Goal: Task Accomplishment & Management: Manage account settings

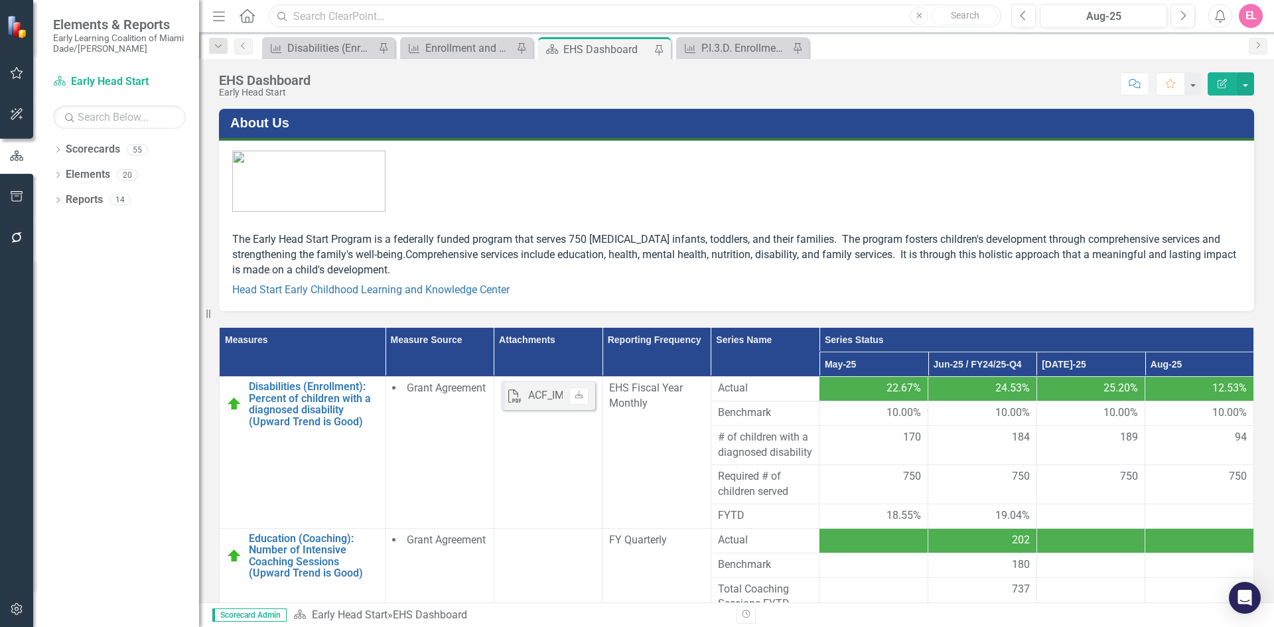
click at [352, 22] on input "text" at bounding box center [635, 16] width 733 height 23
drag, startPoint x: 411, startPoint y: 15, endPoint x: 332, endPoint y: 21, distance: 78.5
click at [332, 21] on input "nutrition assessment" at bounding box center [635, 16] width 733 height 23
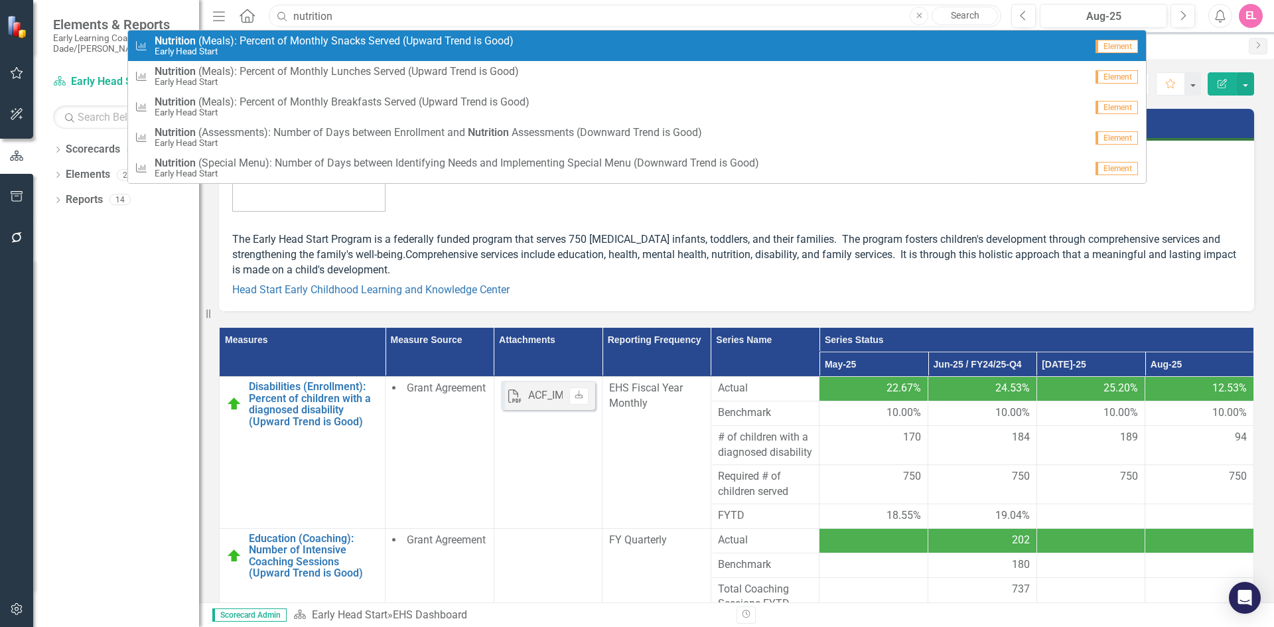
type input "nutrition"
click at [285, 47] on small "Early Head Start" at bounding box center [334, 51] width 359 height 10
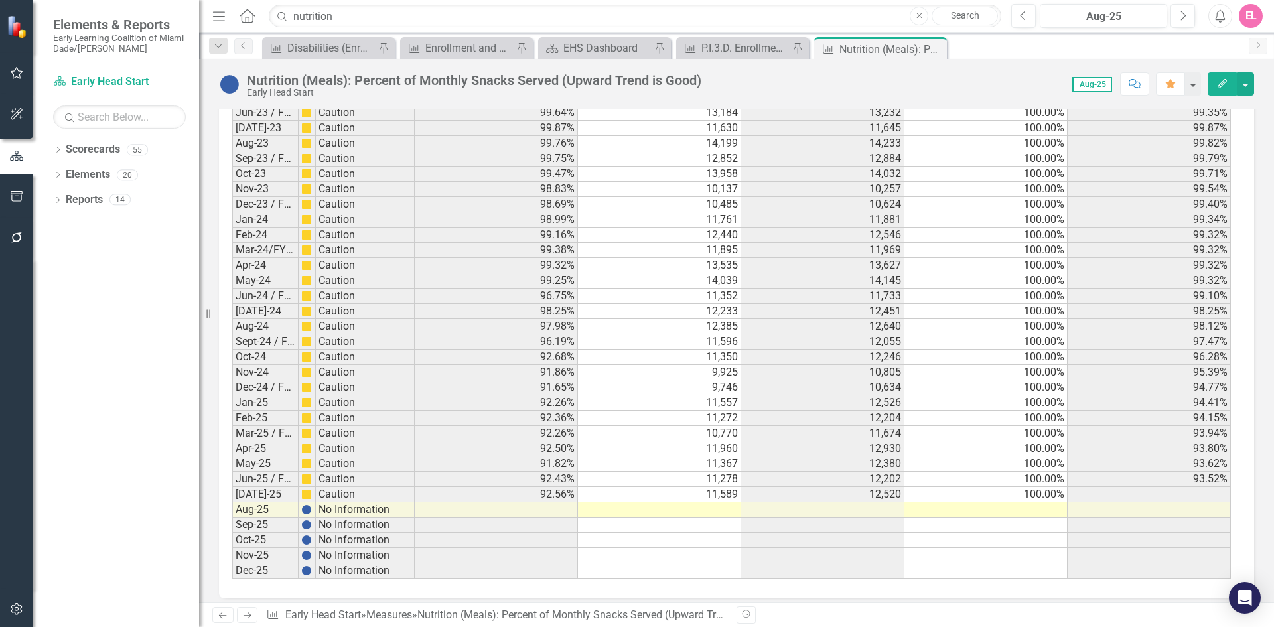
scroll to position [1980, 0]
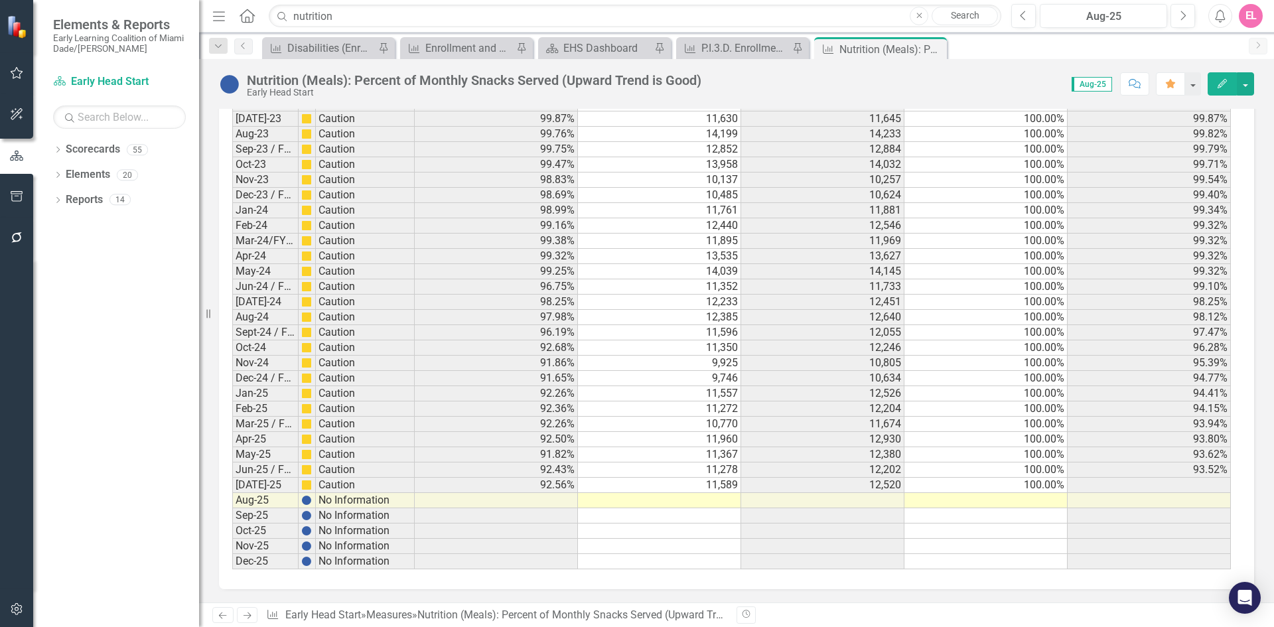
click at [708, 501] on td at bounding box center [659, 500] width 163 height 15
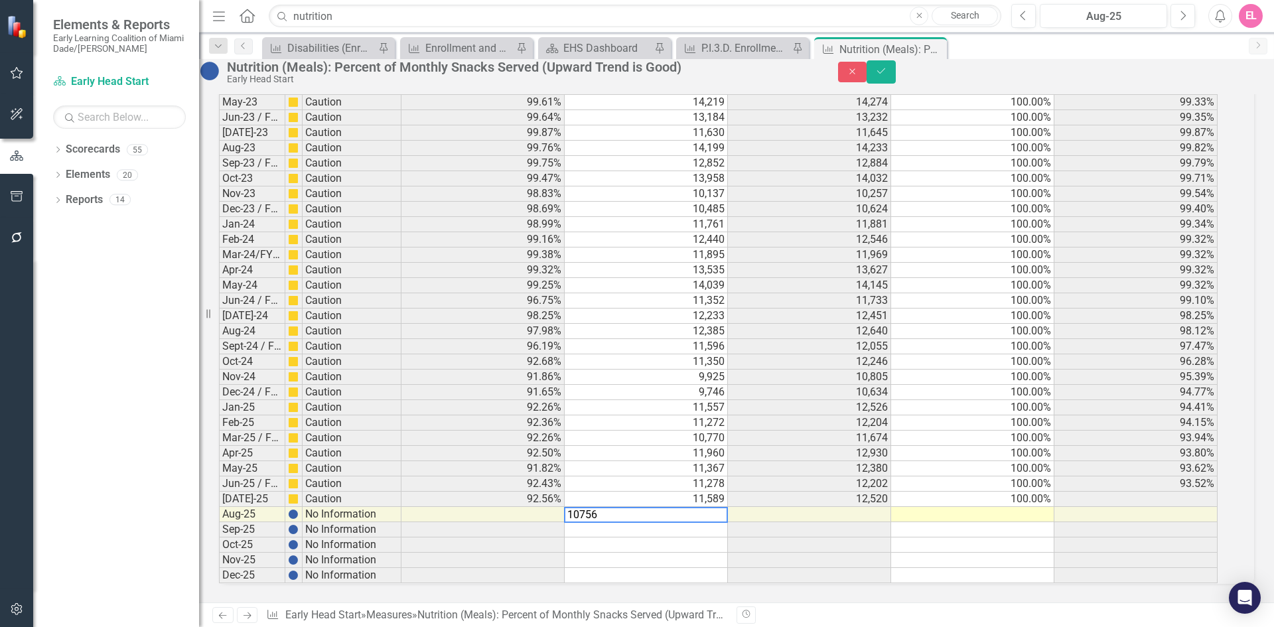
click at [870, 507] on td at bounding box center [809, 514] width 163 height 15
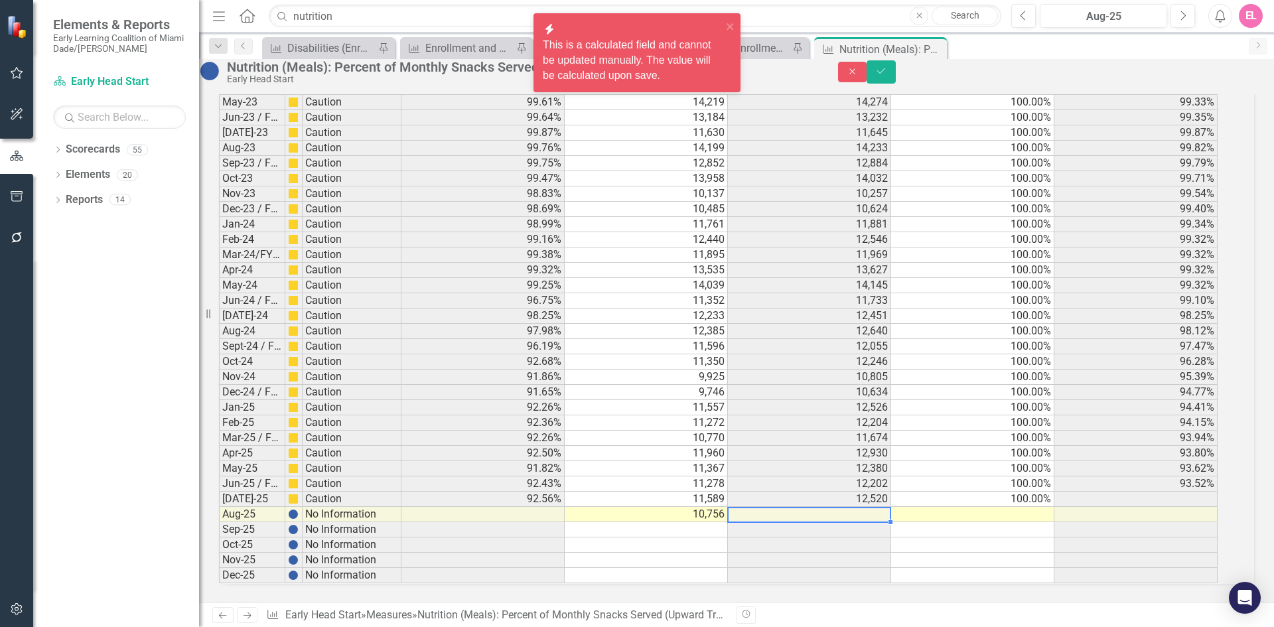
click at [875, 507] on td at bounding box center [809, 514] width 163 height 15
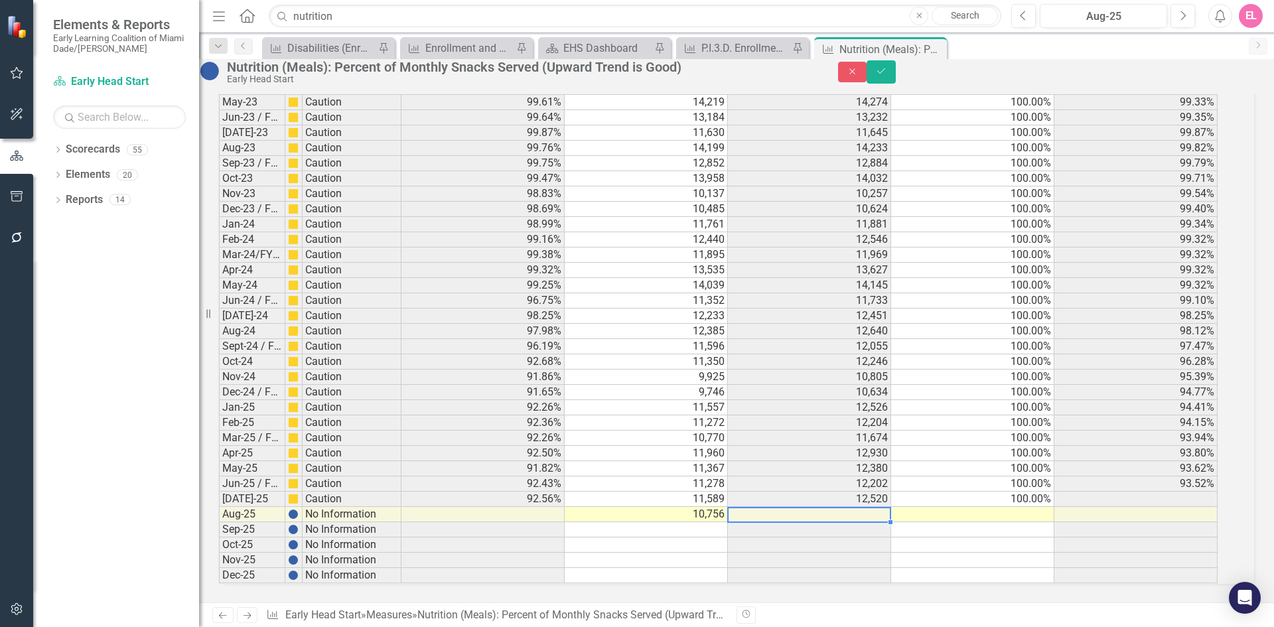
click at [867, 507] on td at bounding box center [809, 514] width 163 height 15
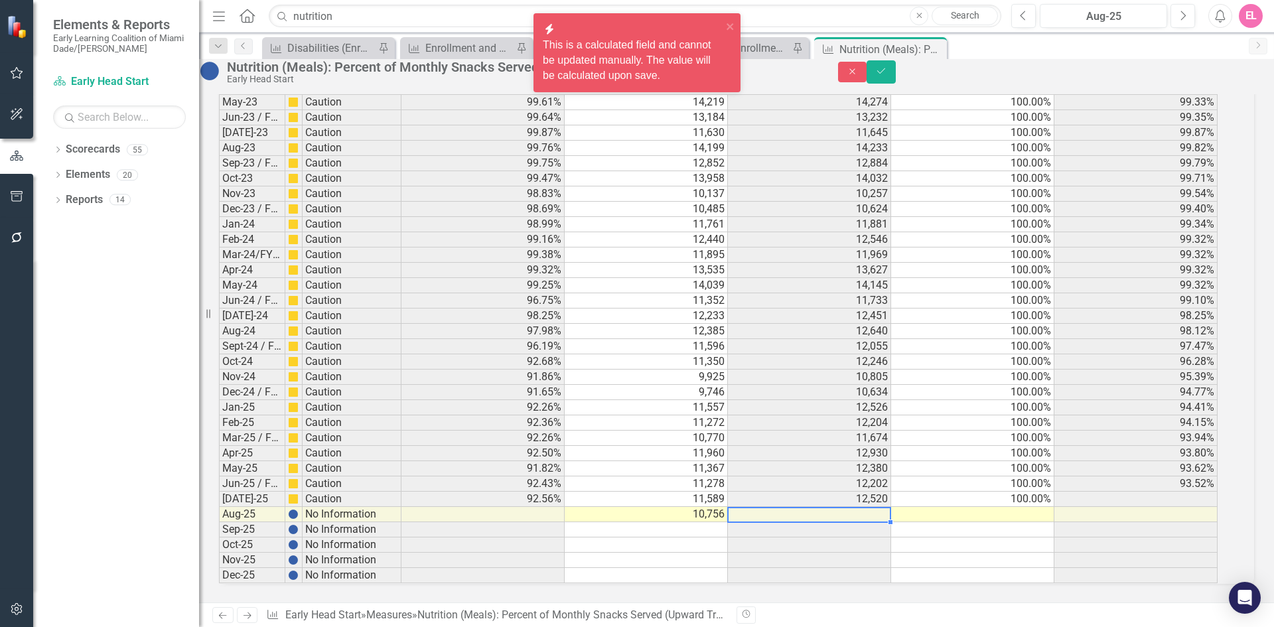
click at [991, 507] on td at bounding box center [972, 514] width 163 height 15
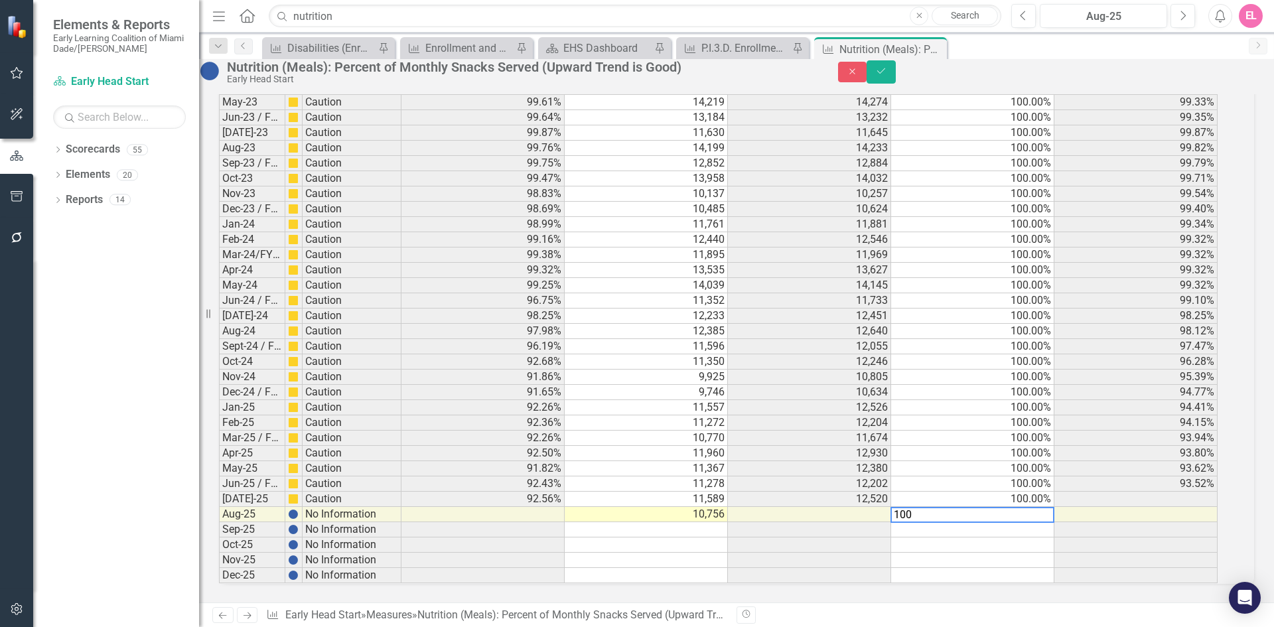
type textarea "100"
click at [974, 553] on td at bounding box center [972, 560] width 163 height 15
click at [887, 76] on icon "Save" at bounding box center [881, 70] width 12 height 9
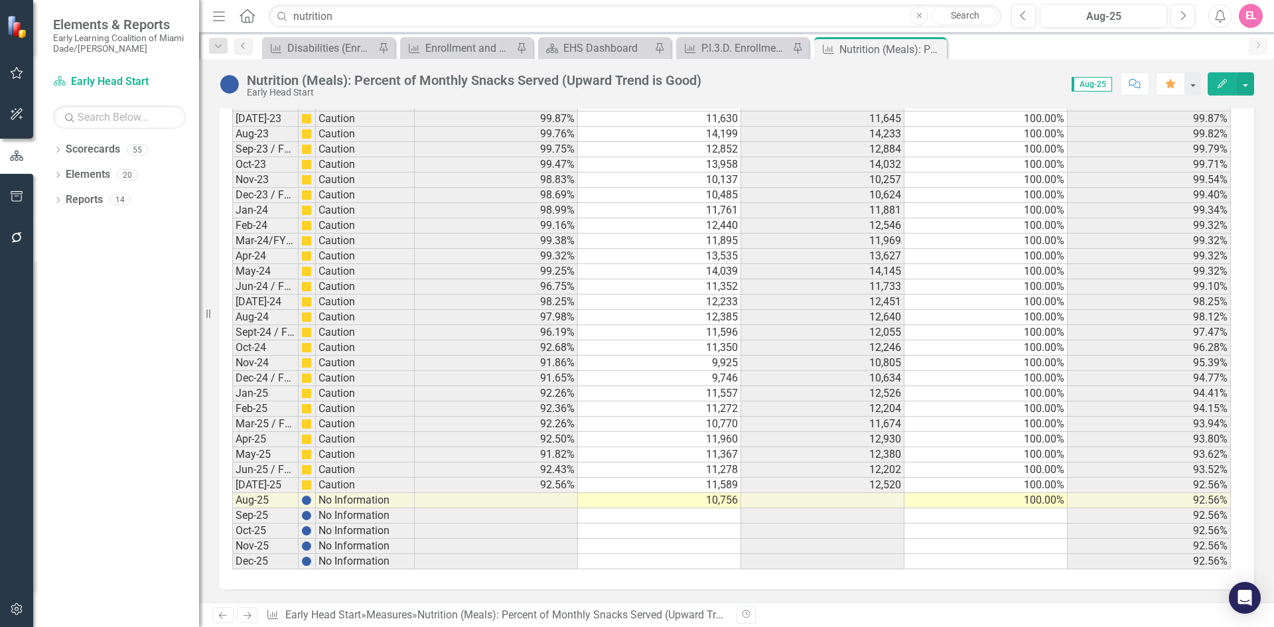
click at [222, 611] on icon "Previous" at bounding box center [222, 615] width 11 height 9
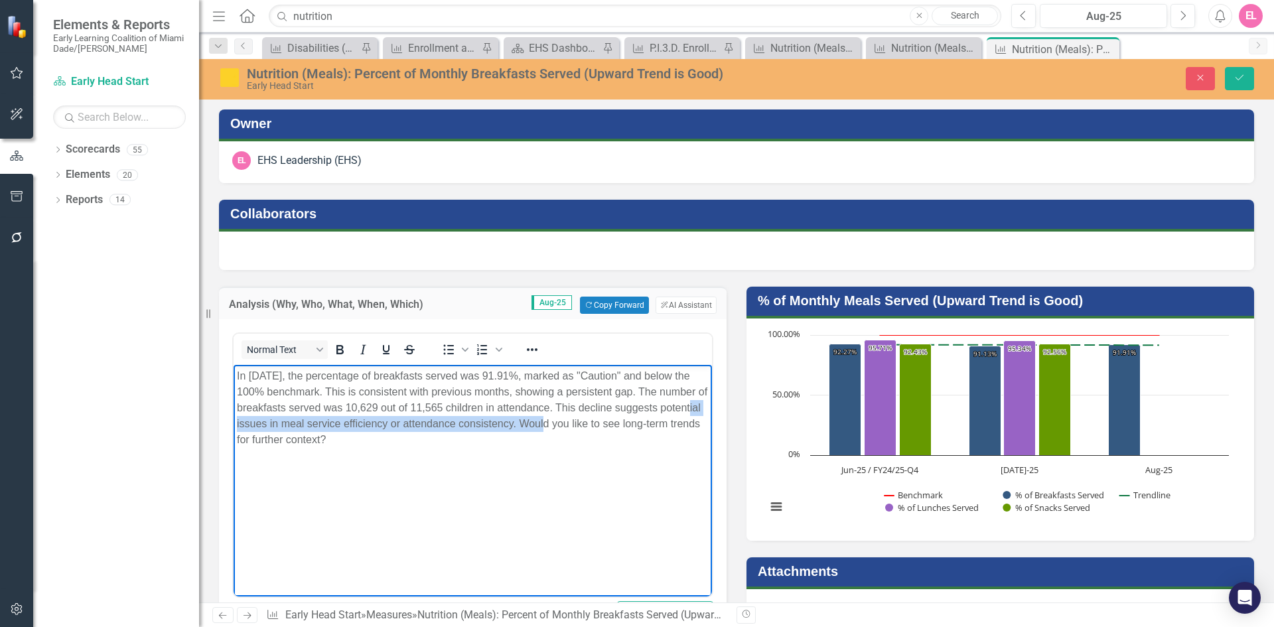
drag, startPoint x: 605, startPoint y: 424, endPoint x: 287, endPoint y: 419, distance: 317.3
click at [287, 419] on p "In [DATE], the percentage of breakfasts served was 91.91%, marked as "Caution" …" at bounding box center [473, 408] width 472 height 80
drag, startPoint x: 454, startPoint y: 423, endPoint x: 573, endPoint y: 436, distance: 119.5
click at [573, 432] on p "In [DATE], the percentage of breakfasts served was 91.91%, marked as "Caution" …" at bounding box center [473, 400] width 472 height 64
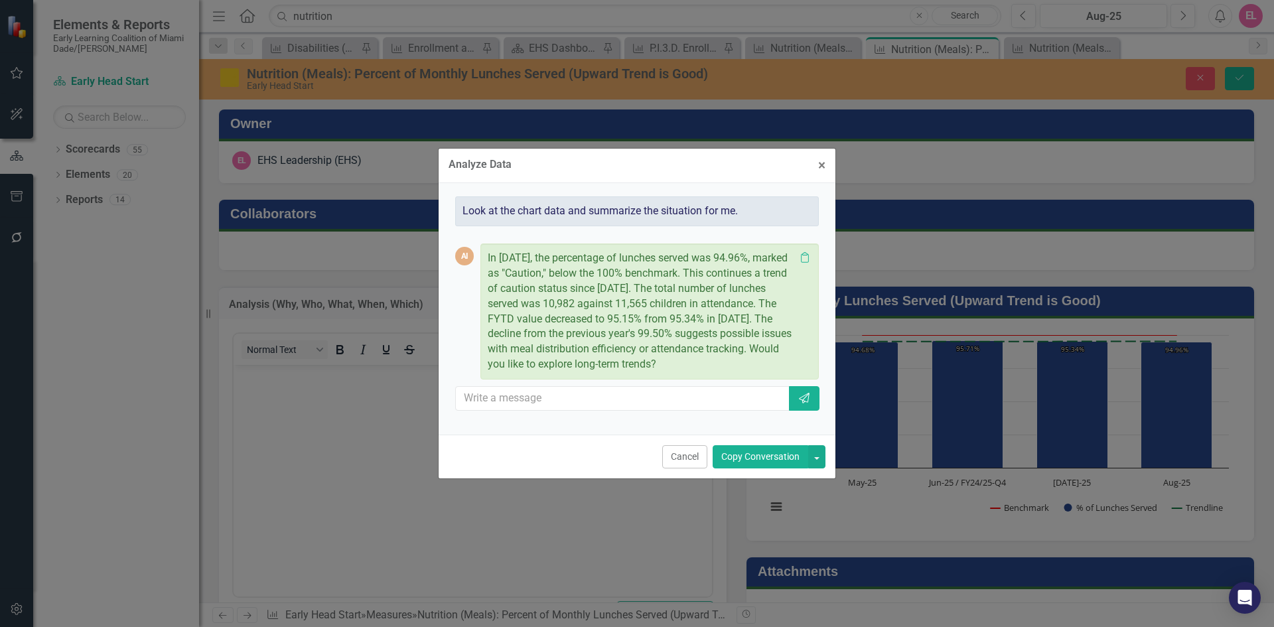
click at [751, 453] on button "Copy Conversation" at bounding box center [761, 456] width 96 height 23
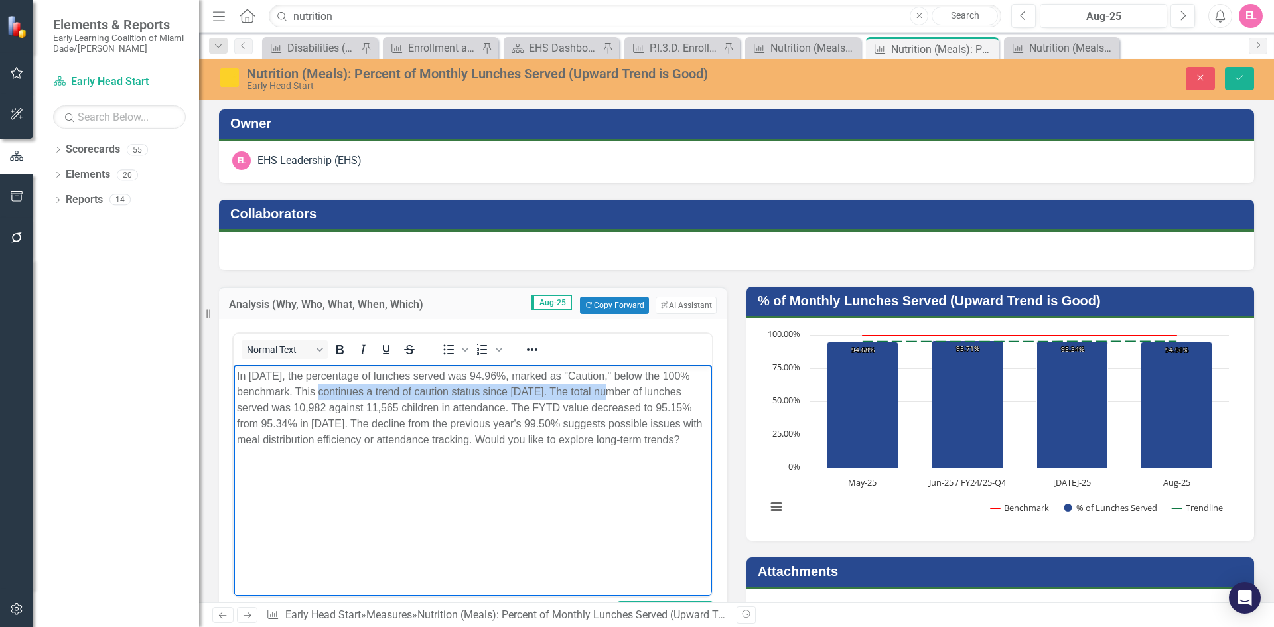
drag, startPoint x: 326, startPoint y: 390, endPoint x: 622, endPoint y: 393, distance: 296.0
click at [622, 393] on p "In August 2025, the percentage of lunches served was 94.96%, marked as "Caution…" at bounding box center [473, 408] width 472 height 80
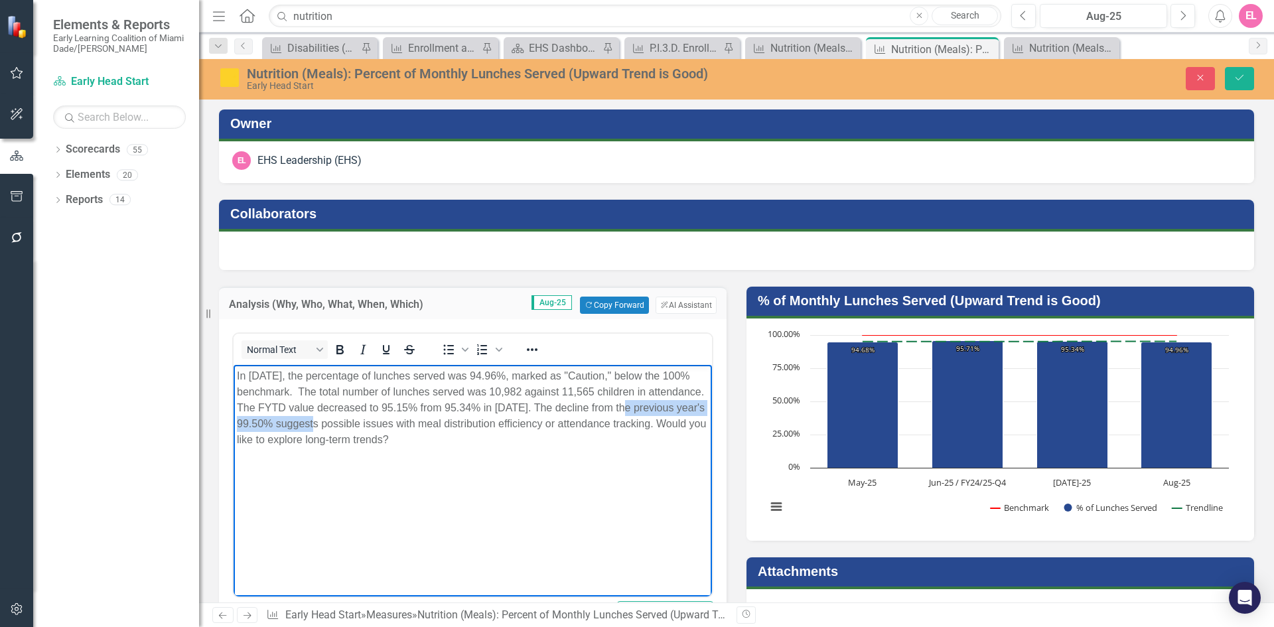
drag, startPoint x: 659, startPoint y: 406, endPoint x: 346, endPoint y: 420, distance: 312.9
click at [346, 420] on p "In August 2025, the percentage of lunches served was 94.96%, marked as "Caution…" at bounding box center [473, 408] width 472 height 80
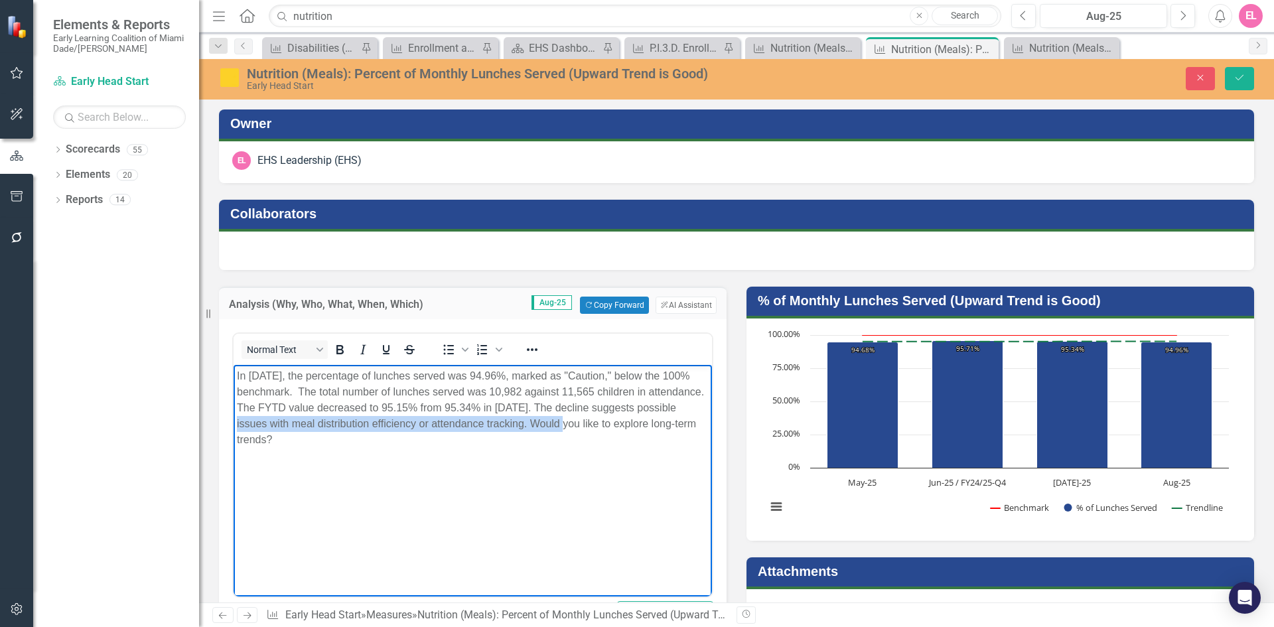
drag, startPoint x: 283, startPoint y: 427, endPoint x: 611, endPoint y: 423, distance: 327.2
click at [611, 423] on p "In August 2025, the percentage of lunches served was 94.96%, marked as "Caution…" at bounding box center [473, 408] width 472 height 80
drag, startPoint x: 628, startPoint y: 425, endPoint x: 687, endPoint y: 438, distance: 59.9
click at [687, 438] on p "In [DATE], the percentage of lunches served was 94.96%, marked as "Caution," be…" at bounding box center [473, 408] width 472 height 80
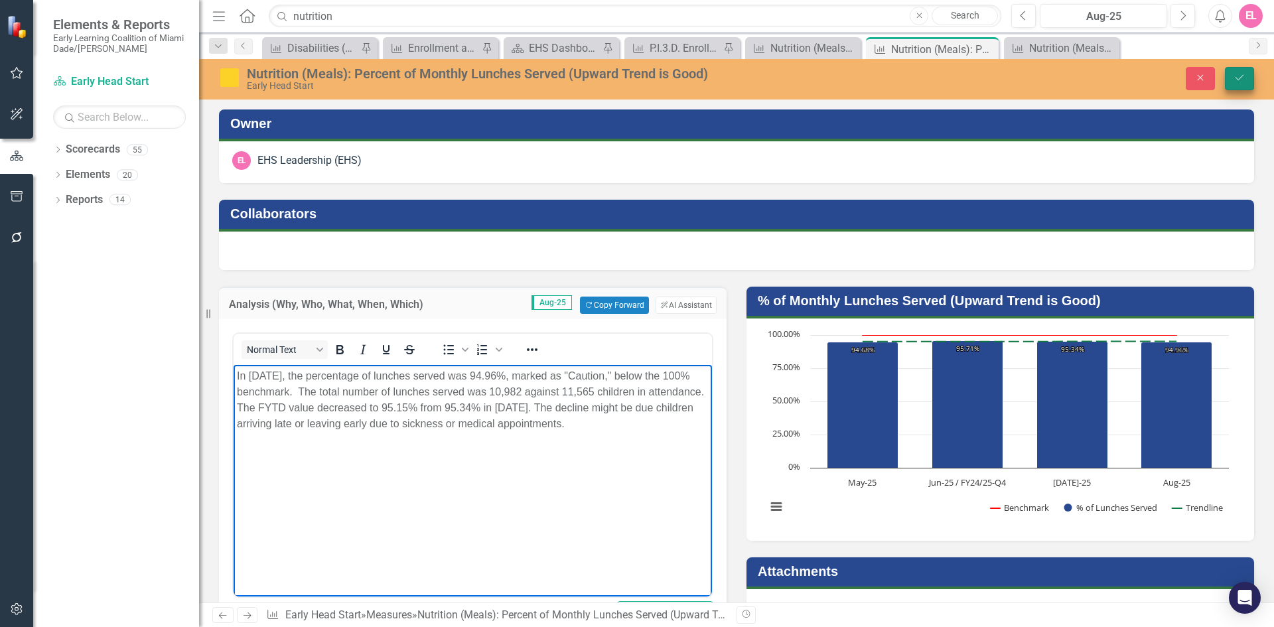
click at [1230, 78] on button "Save" at bounding box center [1239, 78] width 29 height 23
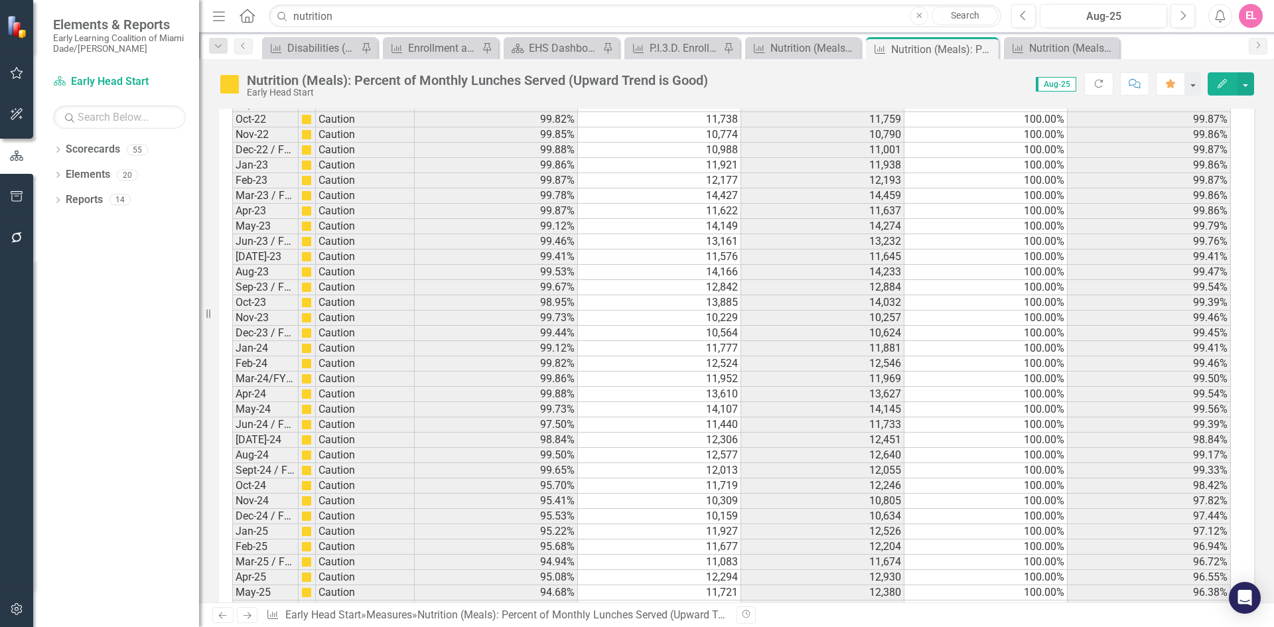
scroll to position [2045, 0]
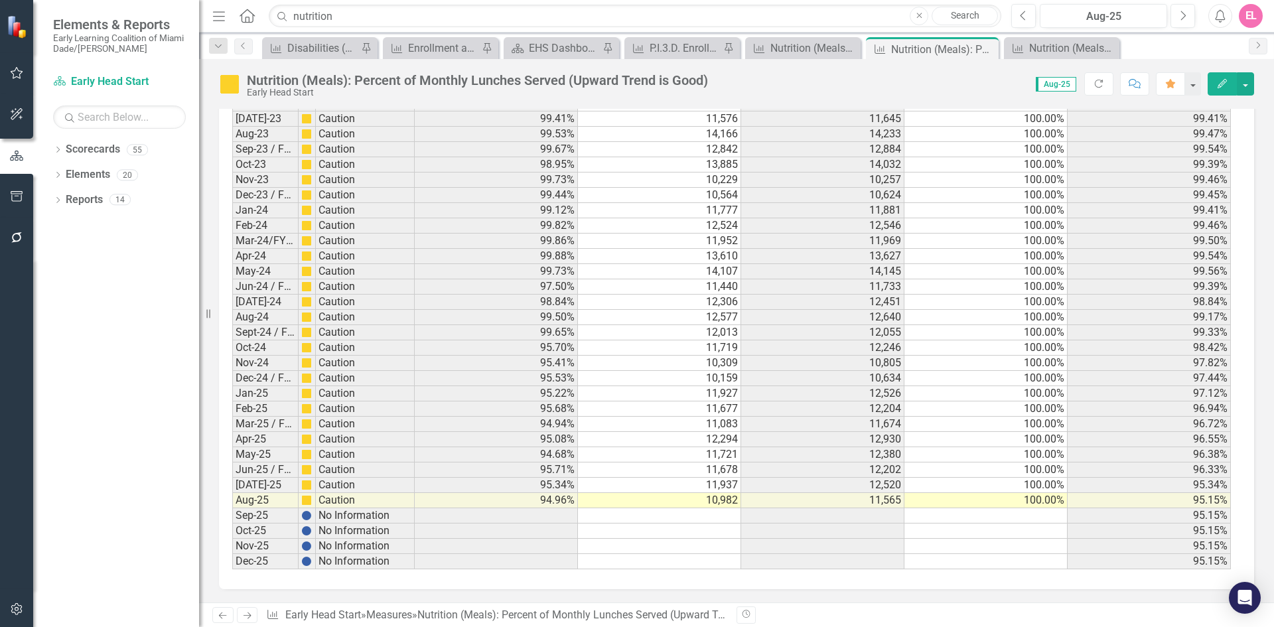
click at [255, 611] on link "Next" at bounding box center [247, 615] width 21 height 16
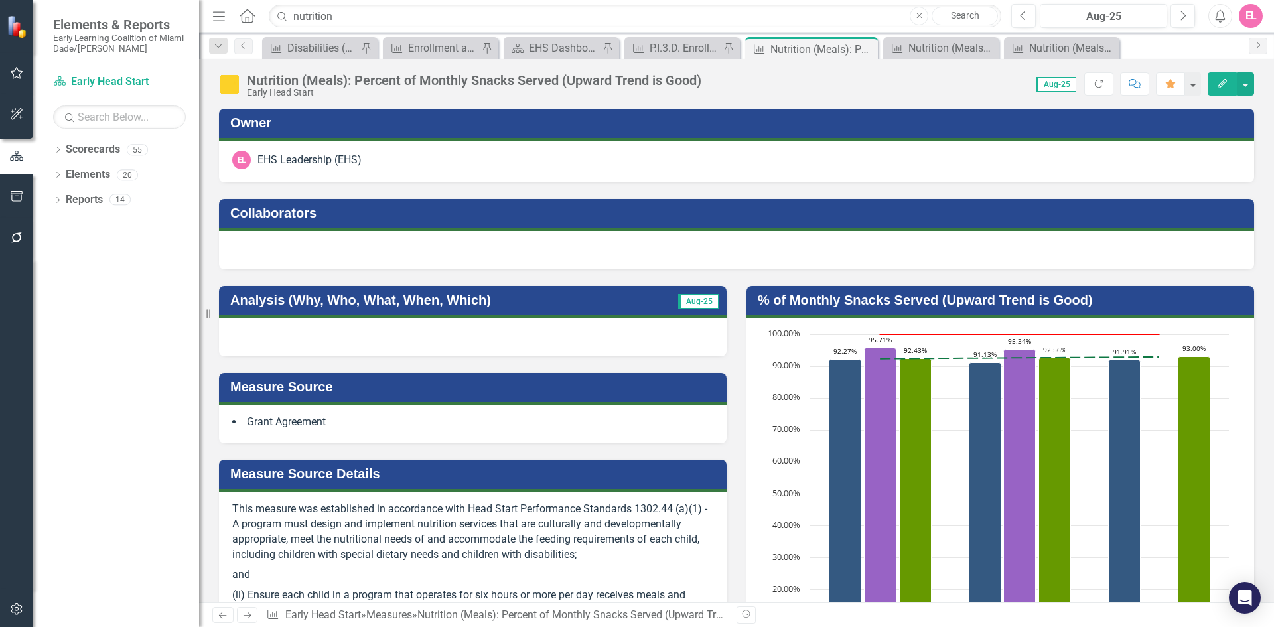
click at [415, 336] on div at bounding box center [473, 337] width 508 height 38
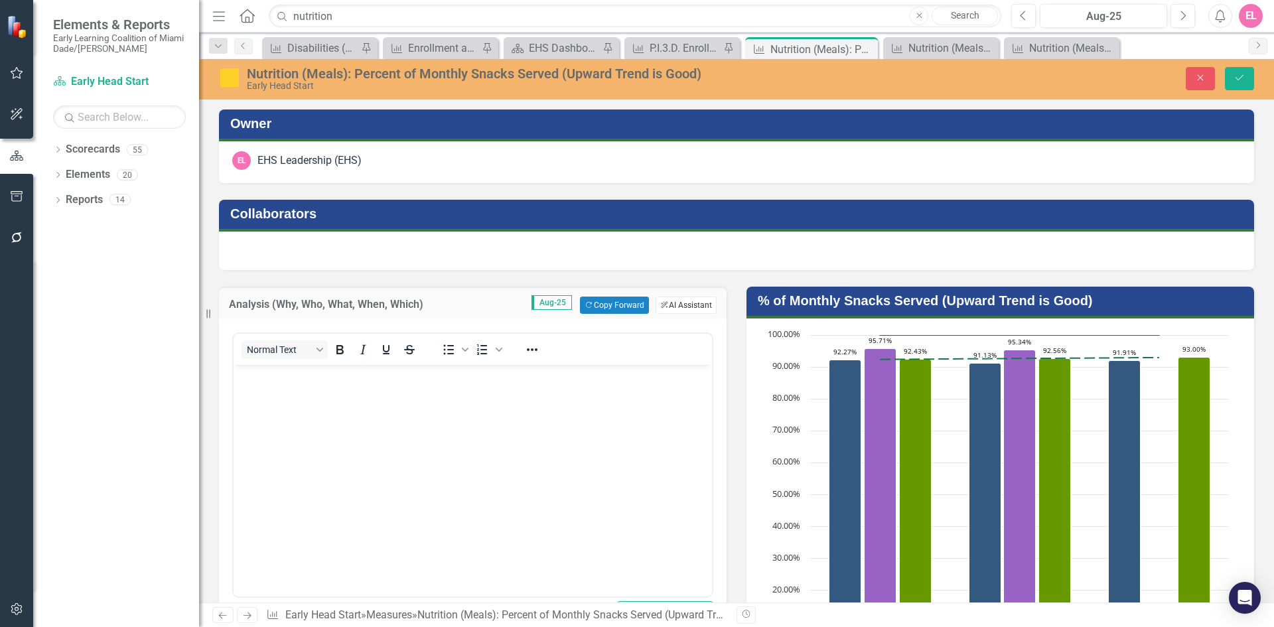
click at [672, 311] on button "ClearPoint AI AI Assistant" at bounding box center [686, 305] width 61 height 17
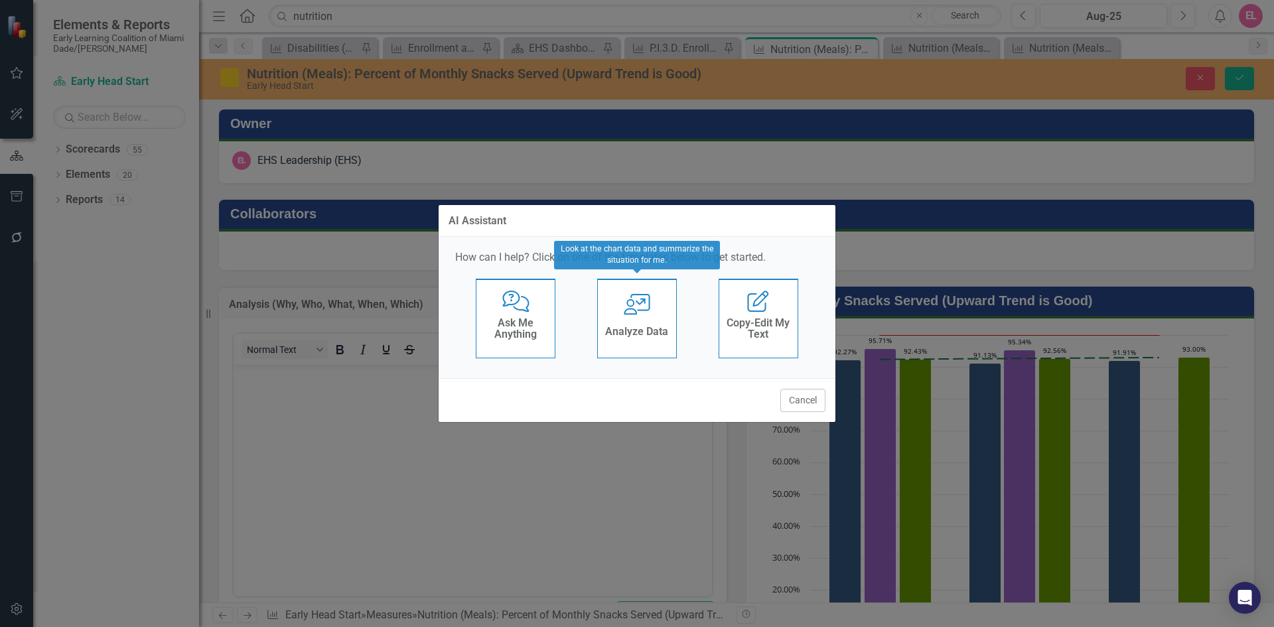
click at [649, 331] on h4 "Analyze Data" at bounding box center [636, 332] width 63 height 12
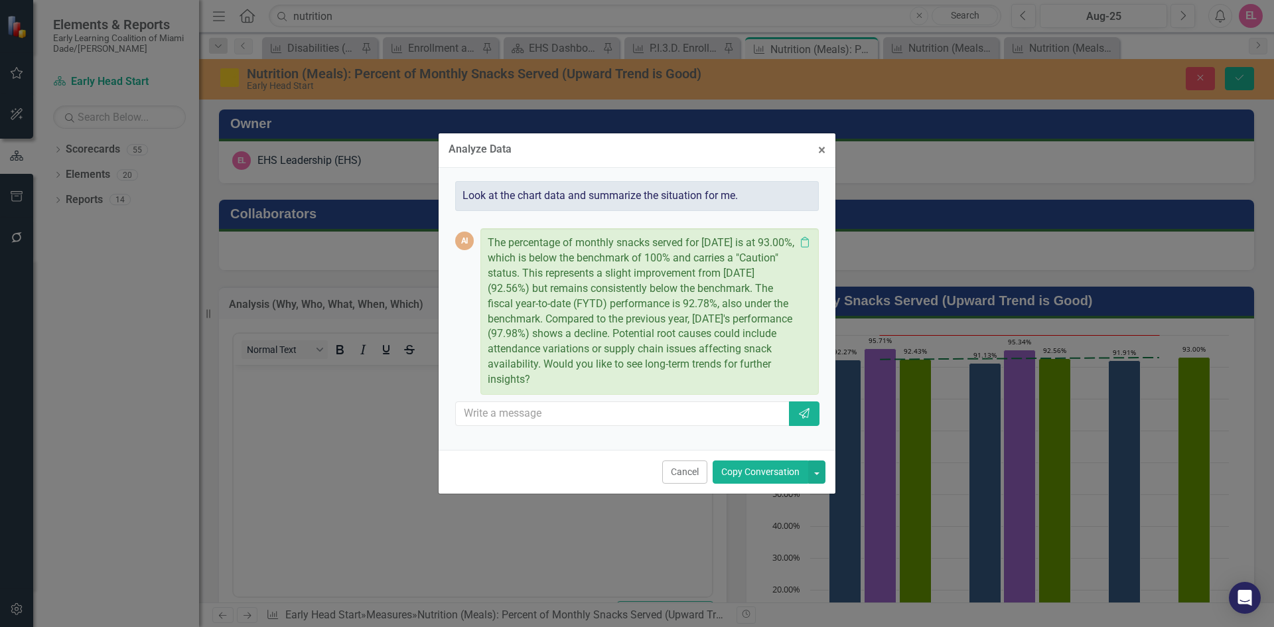
click at [794, 478] on button "Copy Conversation" at bounding box center [761, 472] width 96 height 23
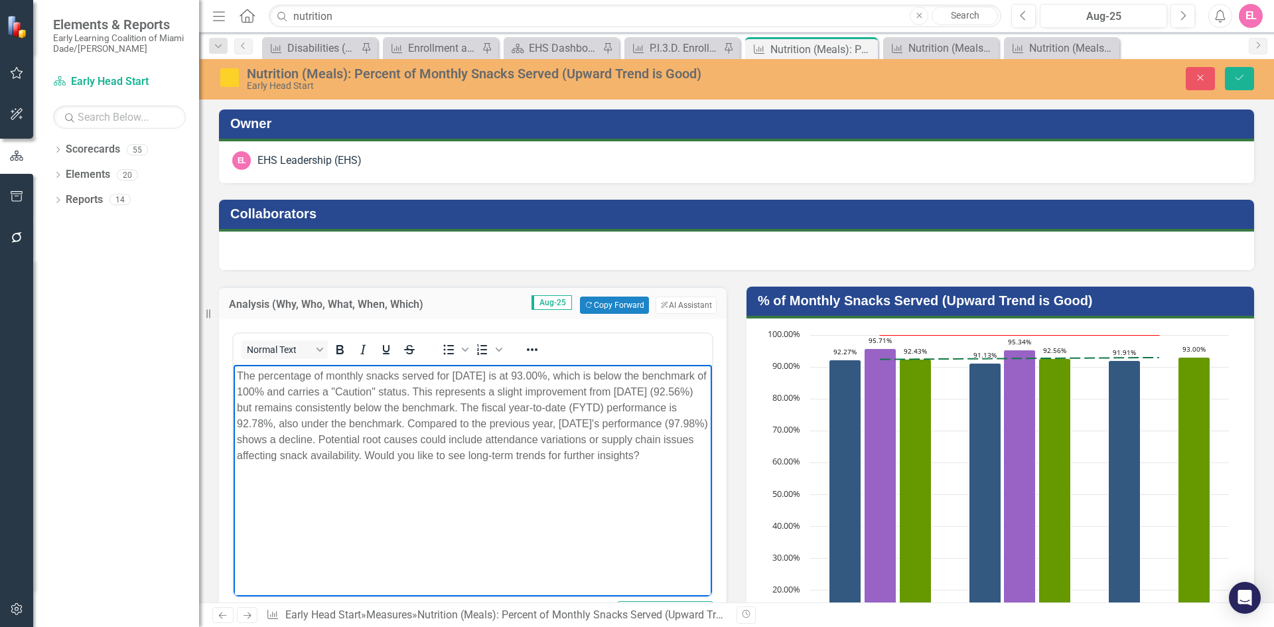
drag, startPoint x: 591, startPoint y: 439, endPoint x: 678, endPoint y: 475, distance: 94.6
click at [678, 464] on p "The percentage of monthly snacks served for [DATE] is at 93.00%, which is below…" at bounding box center [473, 416] width 472 height 96
